Goal: Transaction & Acquisition: Purchase product/service

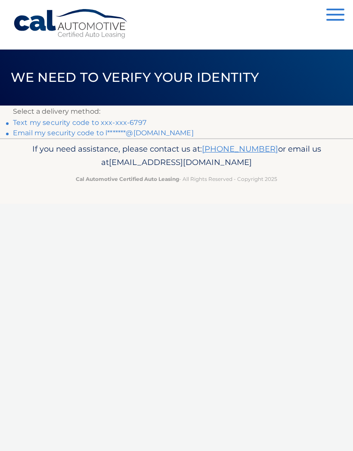
click at [141, 123] on link "Text my security code to xxx-xxx-6797" at bounding box center [80, 122] width 134 height 8
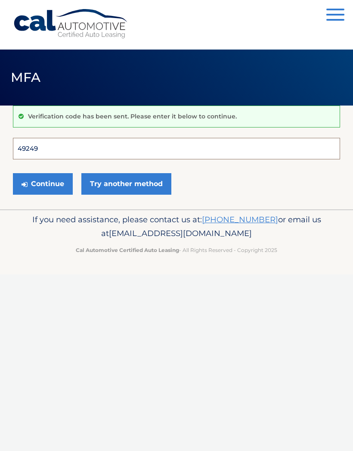
type input "492495"
click at [43, 183] on button "Continue" at bounding box center [43, 184] width 60 height 22
click at [53, 183] on button "Continue" at bounding box center [43, 184] width 60 height 22
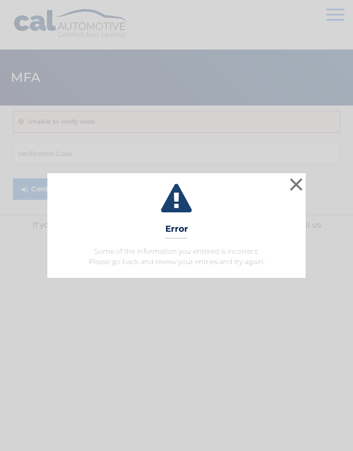
click at [296, 186] on button "×" at bounding box center [296, 184] width 17 height 17
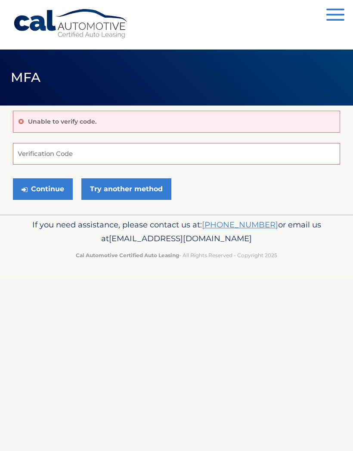
click at [68, 155] on input "Verification Code" at bounding box center [176, 154] width 327 height 22
click at [79, 158] on input "Verification Code" at bounding box center [176, 154] width 327 height 22
click at [79, 157] on input "Verification Code" at bounding box center [176, 154] width 327 height 22
click at [58, 193] on button "Continue" at bounding box center [43, 189] width 60 height 22
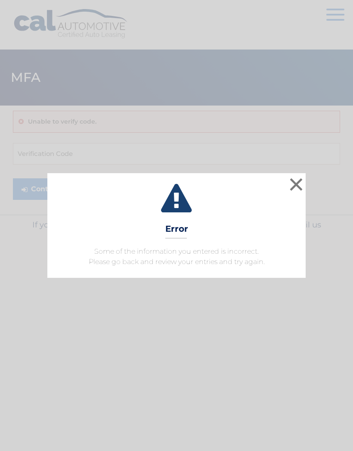
click at [291, 181] on button "×" at bounding box center [296, 184] width 17 height 17
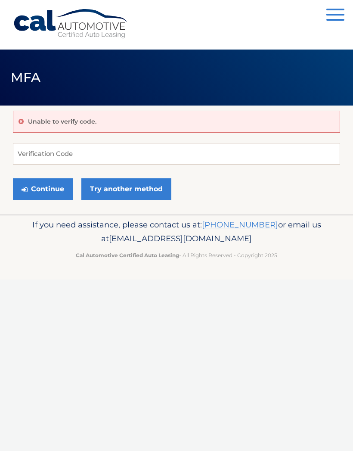
click at [137, 186] on link "Try another method" at bounding box center [126, 189] width 90 height 22
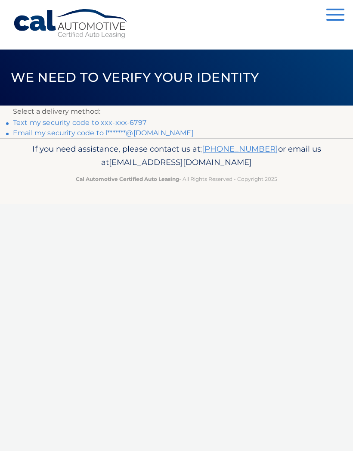
click at [126, 122] on link "Text my security code to xxx-xxx-6797" at bounding box center [80, 122] width 134 height 8
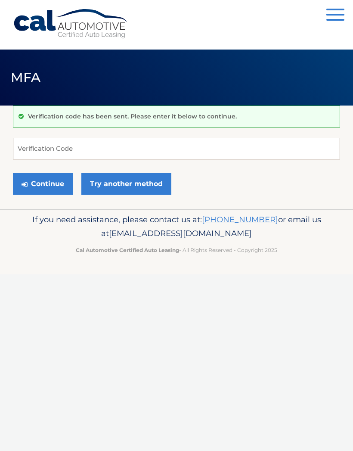
click at [103, 144] on input "Verification Code" at bounding box center [176, 149] width 327 height 22
type input "904700"
click at [49, 183] on button "Continue" at bounding box center [43, 184] width 60 height 22
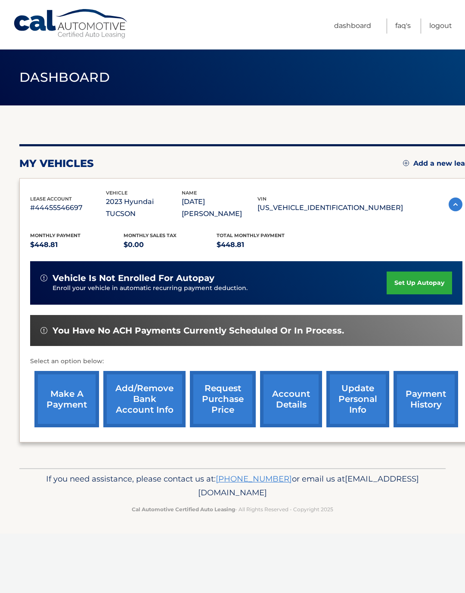
click at [68, 386] on link "make a payment" at bounding box center [66, 399] width 65 height 56
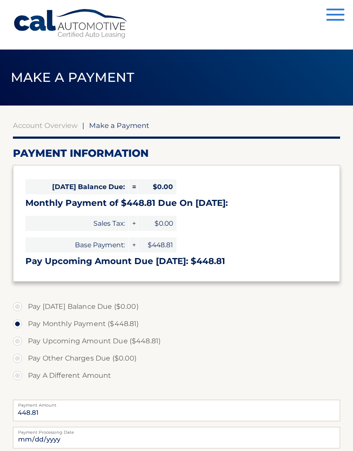
select select "ZmUyMGI0N2EtNDFkOC00ZmMxLTgzYzYtMmQ0Mjk4ZGUyNGFj"
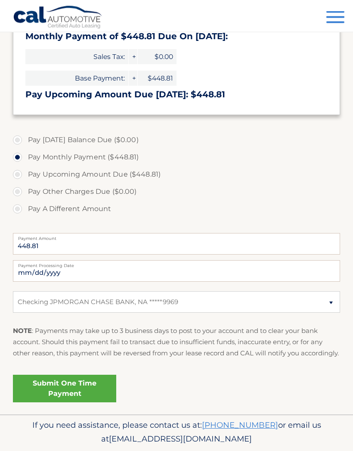
scroll to position [166, 0]
click at [95, 397] on link "Submit One Time Payment" at bounding box center [64, 389] width 103 height 28
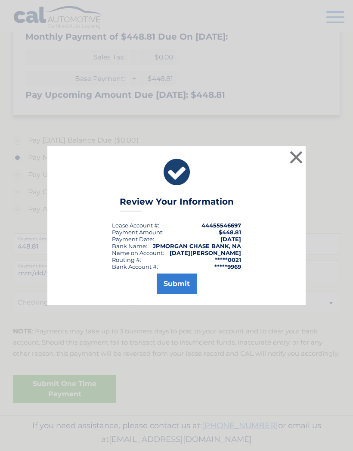
click at [185, 294] on button "Submit" at bounding box center [177, 283] width 40 height 21
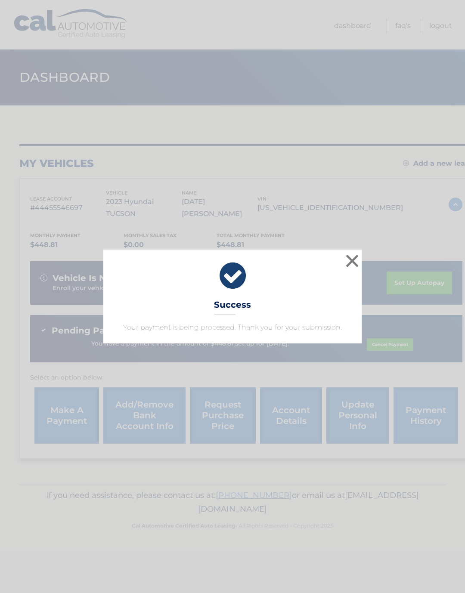
click at [355, 270] on button "×" at bounding box center [352, 260] width 17 height 17
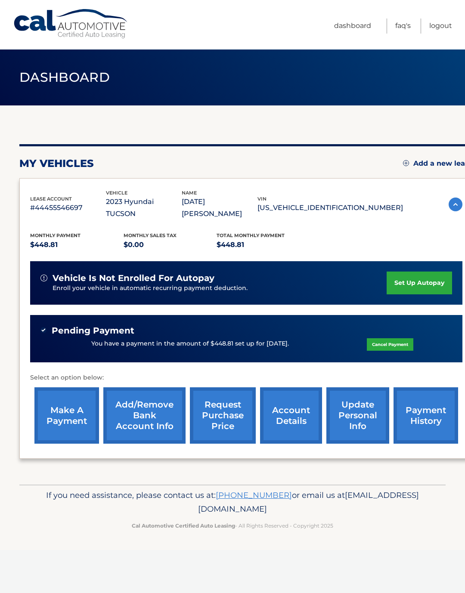
click at [295, 398] on link "account details" at bounding box center [291, 416] width 62 height 56
click at [295, 408] on link "account details" at bounding box center [291, 416] width 62 height 56
click at [298, 398] on link "account details" at bounding box center [291, 416] width 62 height 56
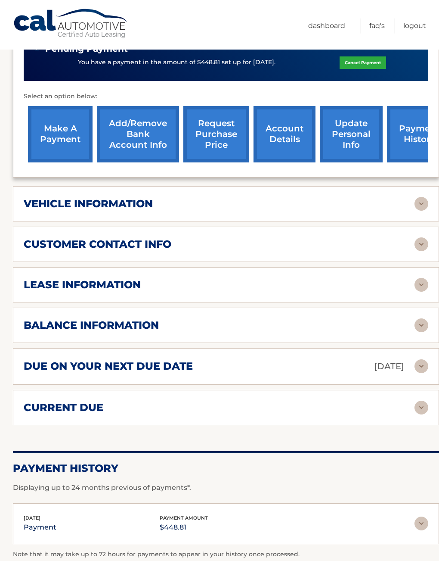
scroll to position [295, 0]
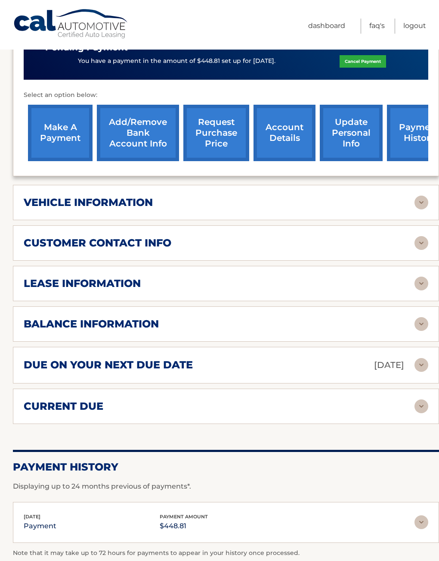
click at [292, 196] on div "vehicle information" at bounding box center [219, 202] width 391 height 13
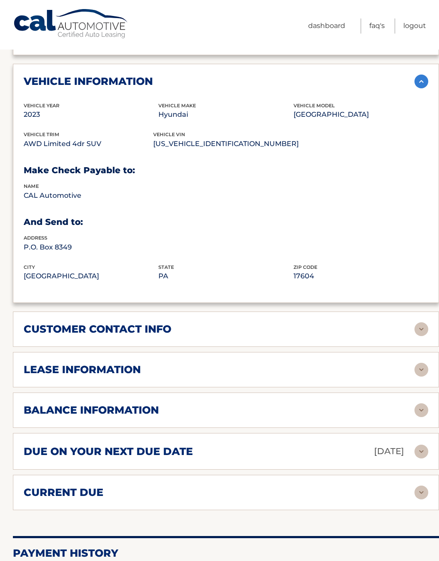
scroll to position [417, 0]
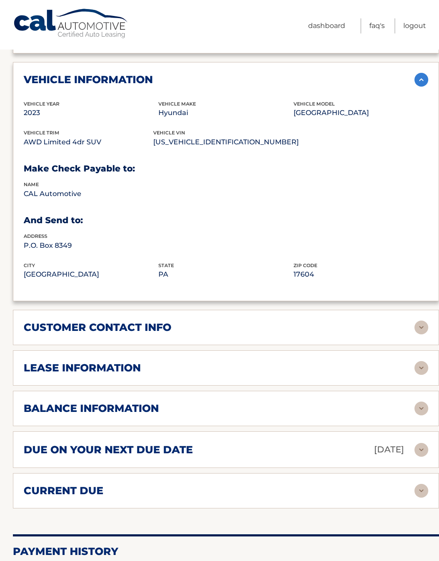
click at [203, 361] on div "lease information" at bounding box center [219, 367] width 391 height 13
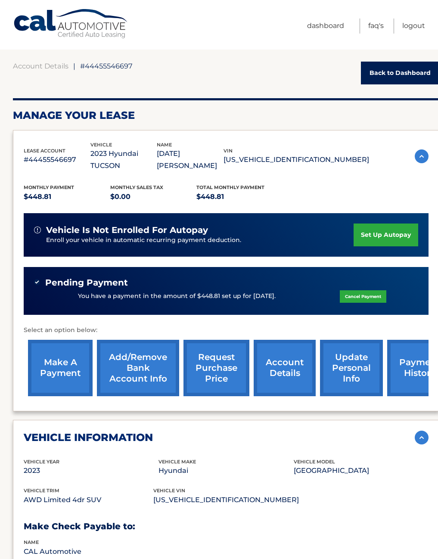
scroll to position [0, 0]
